Goal: Task Accomplishment & Management: Complete application form

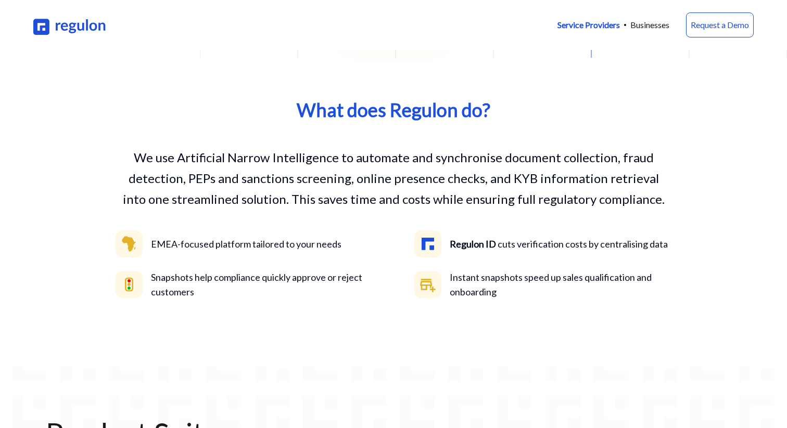
scroll to position [295, 0]
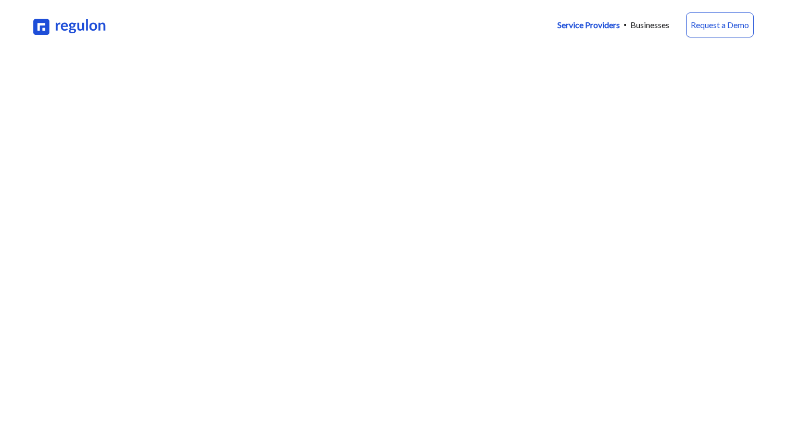
scroll to position [295, 0]
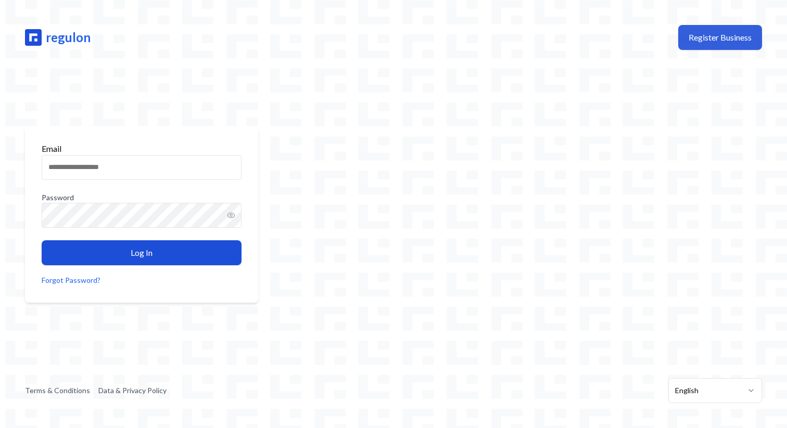
click at [727, 38] on button "Register Business" at bounding box center [720, 37] width 84 height 25
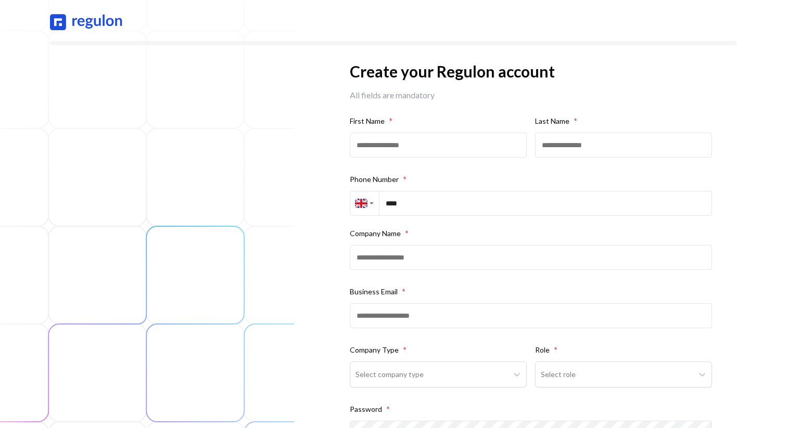
scroll to position [157, 0]
